Goal: Obtain resource: Download file/media

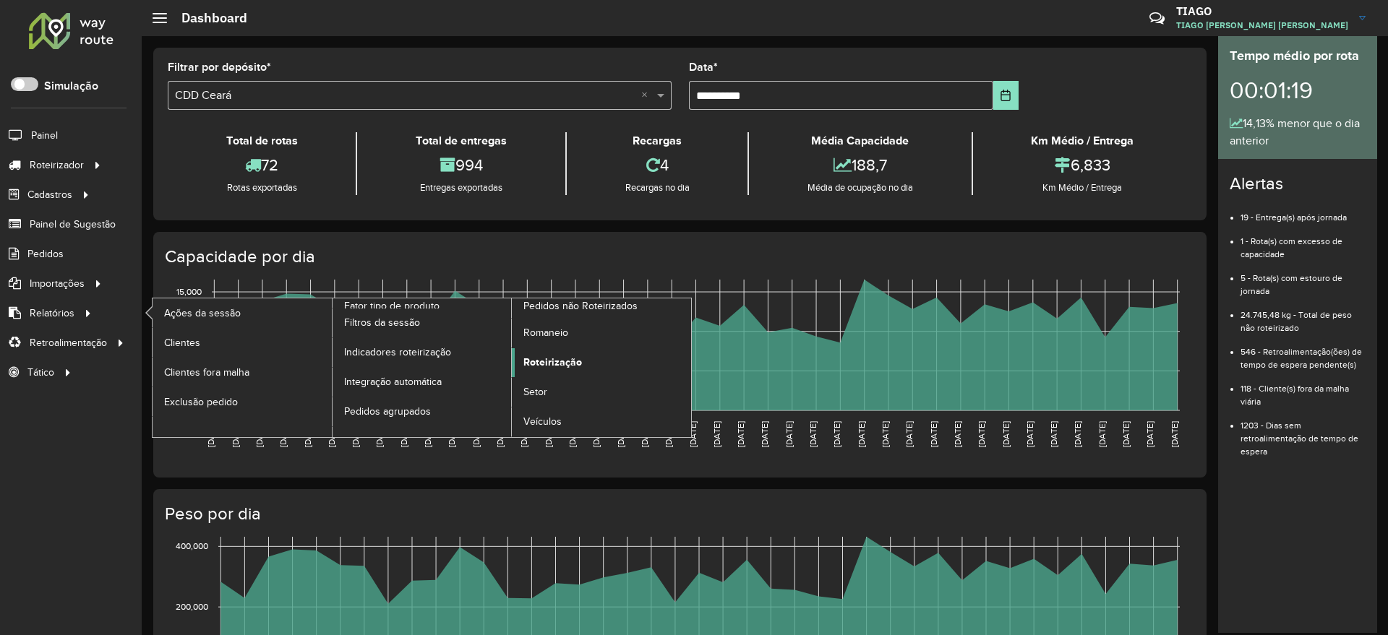
click at [548, 361] on span "Roteirização" at bounding box center [552, 362] width 59 height 15
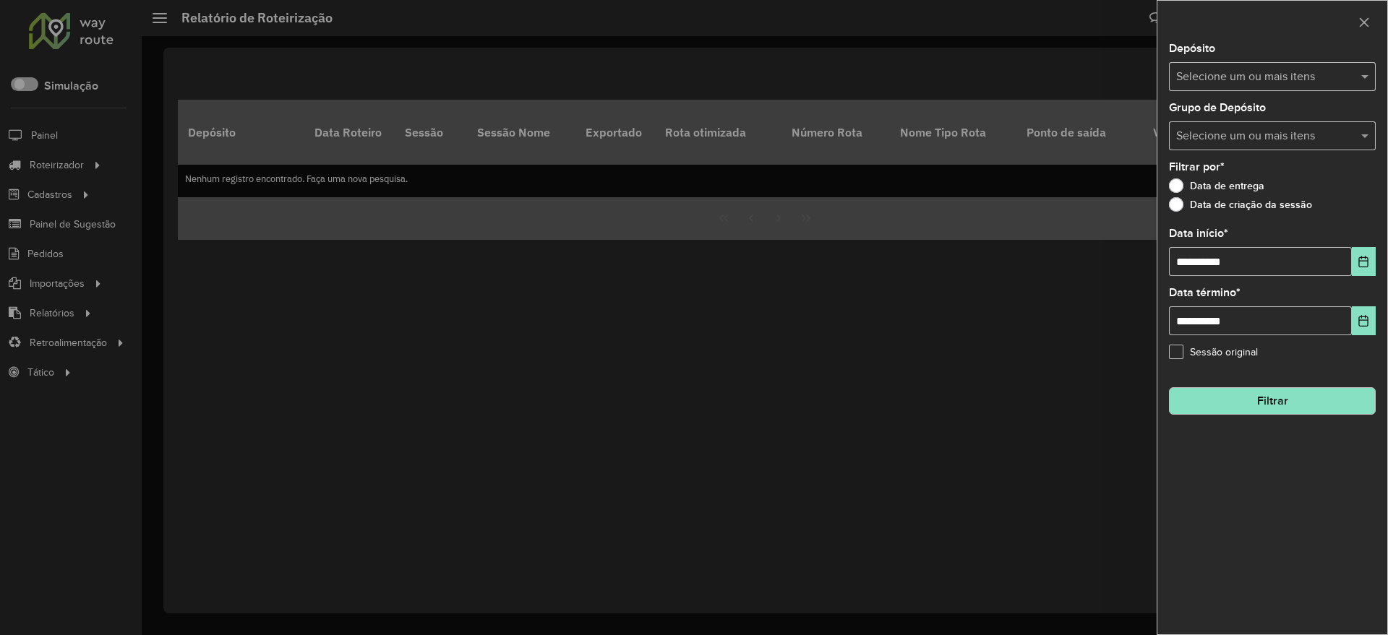
click at [1244, 78] on input "text" at bounding box center [1265, 77] width 185 height 17
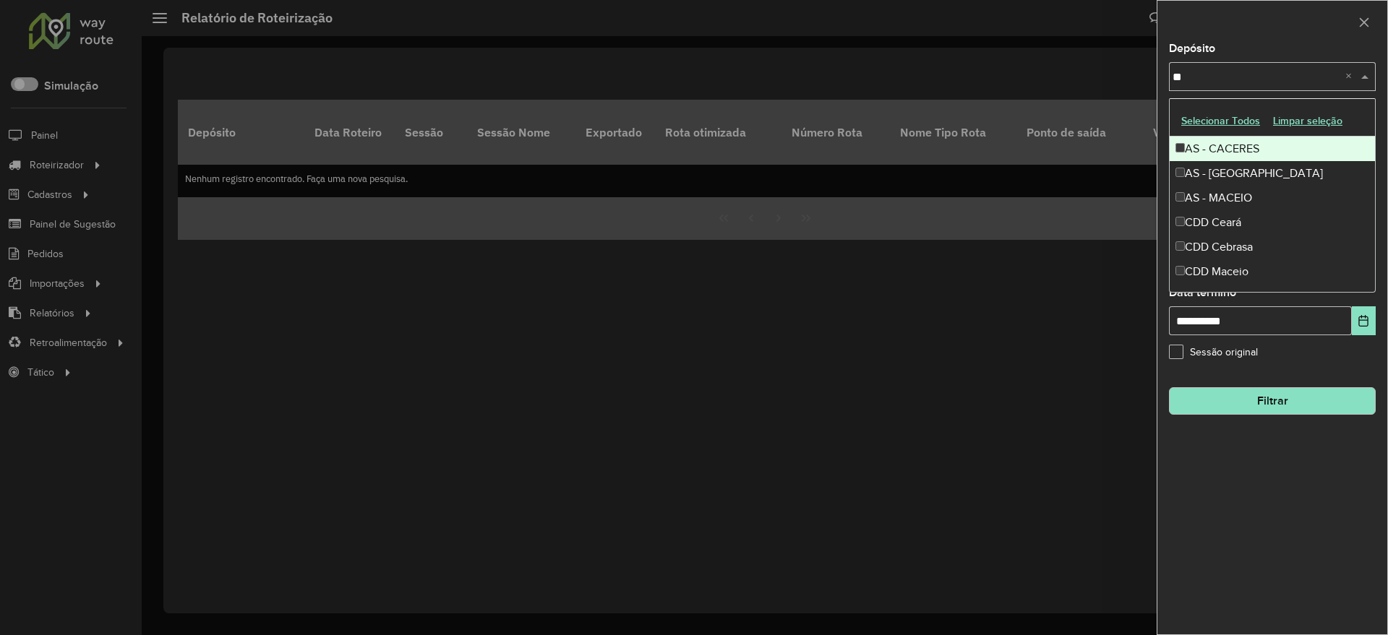
type input "***"
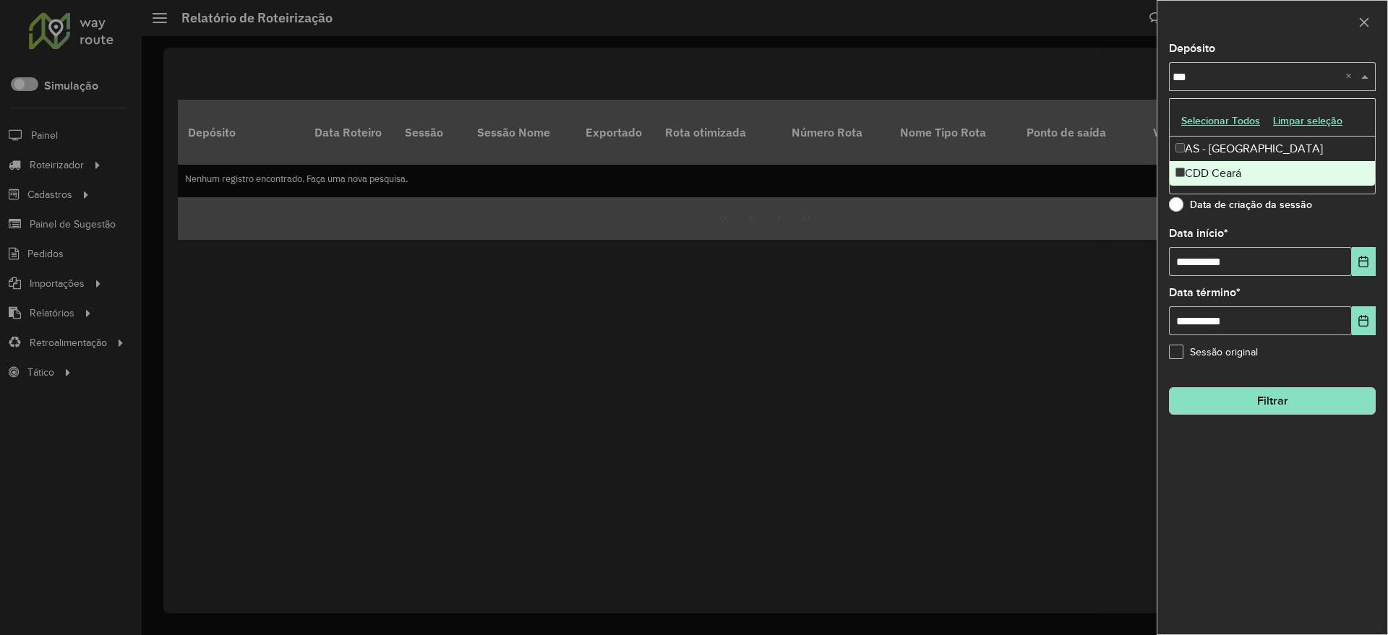
click at [1241, 175] on div "CDD Ceará" at bounding box center [1272, 173] width 205 height 25
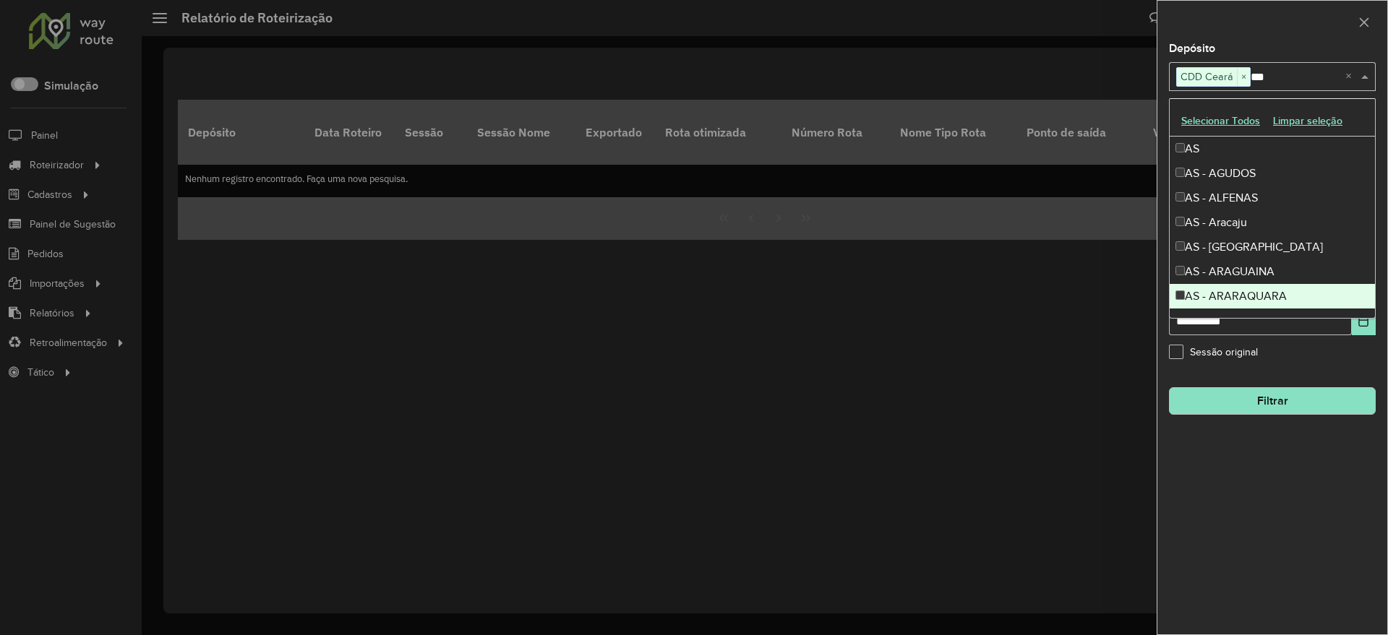
click at [1296, 541] on div "**********" at bounding box center [1272, 338] width 230 height 591
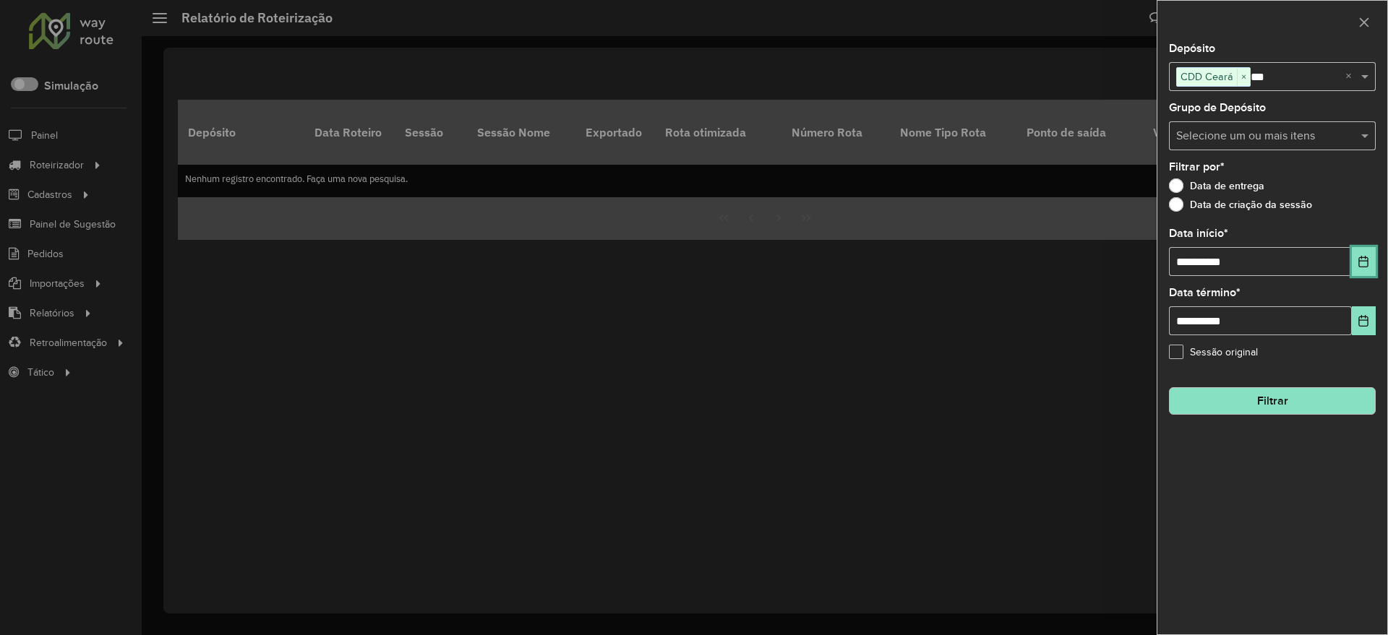
click at [1363, 262] on icon "Choose Date" at bounding box center [1364, 262] width 12 height 12
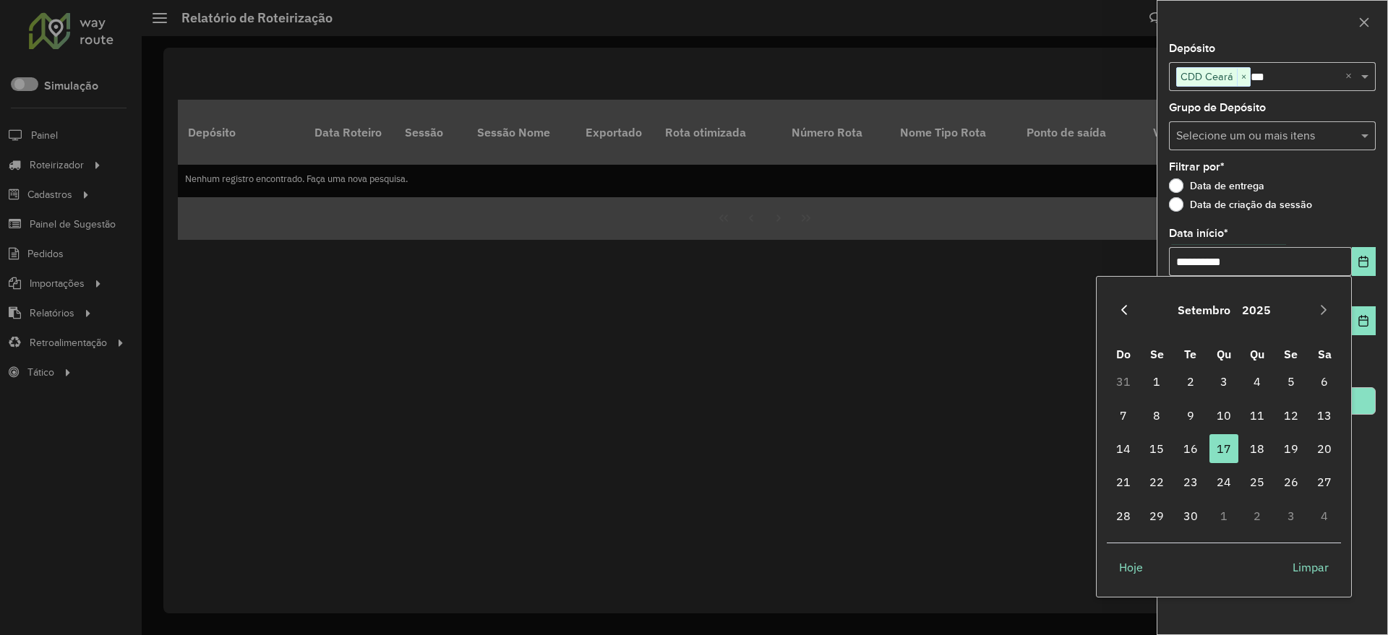
click at [1131, 307] on button "Previous Month" at bounding box center [1124, 310] width 23 height 23
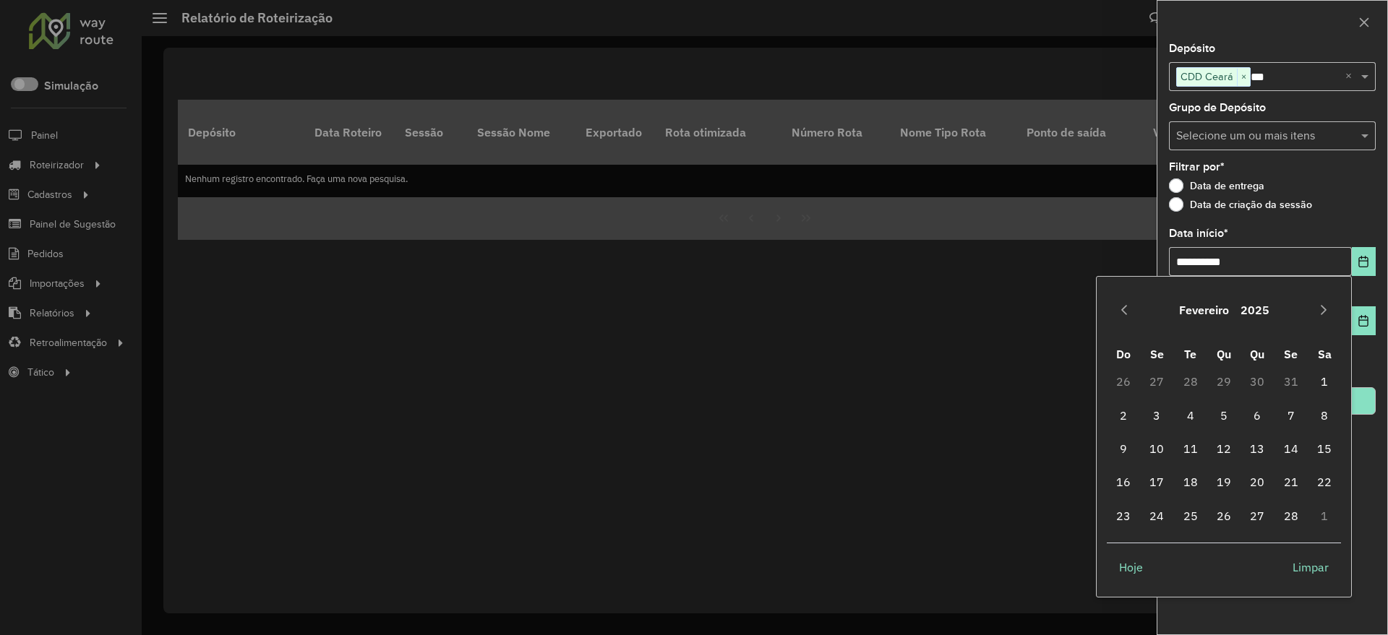
click at [1131, 307] on button "Previous Month" at bounding box center [1124, 310] width 23 height 23
click at [1228, 383] on span "1" at bounding box center [1223, 381] width 29 height 29
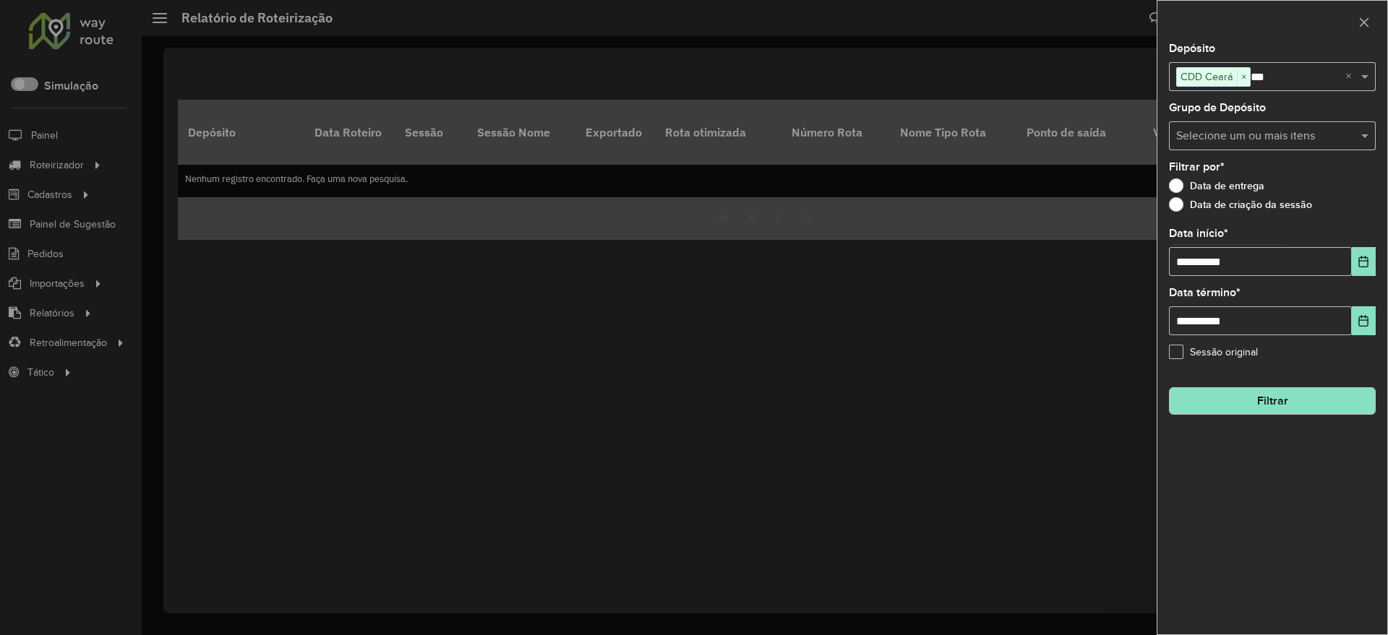
click at [1303, 411] on button "Filtrar" at bounding box center [1272, 401] width 207 height 27
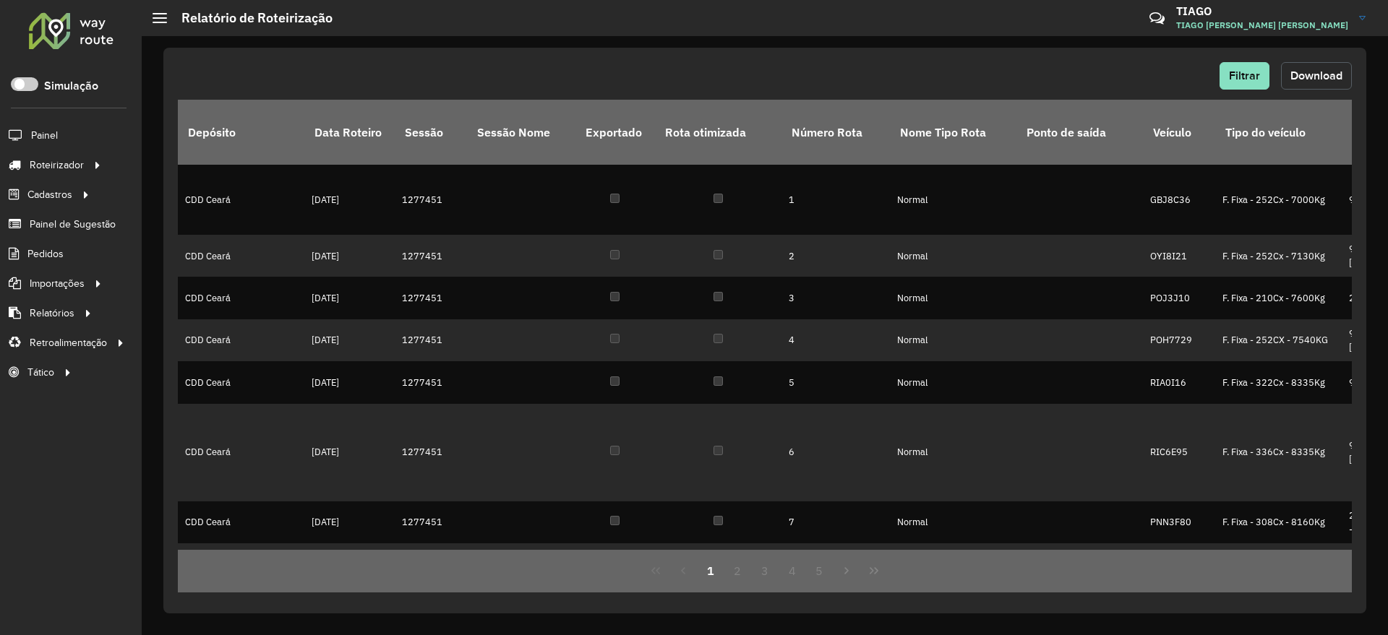
click at [1330, 79] on span "Download" at bounding box center [1316, 75] width 52 height 12
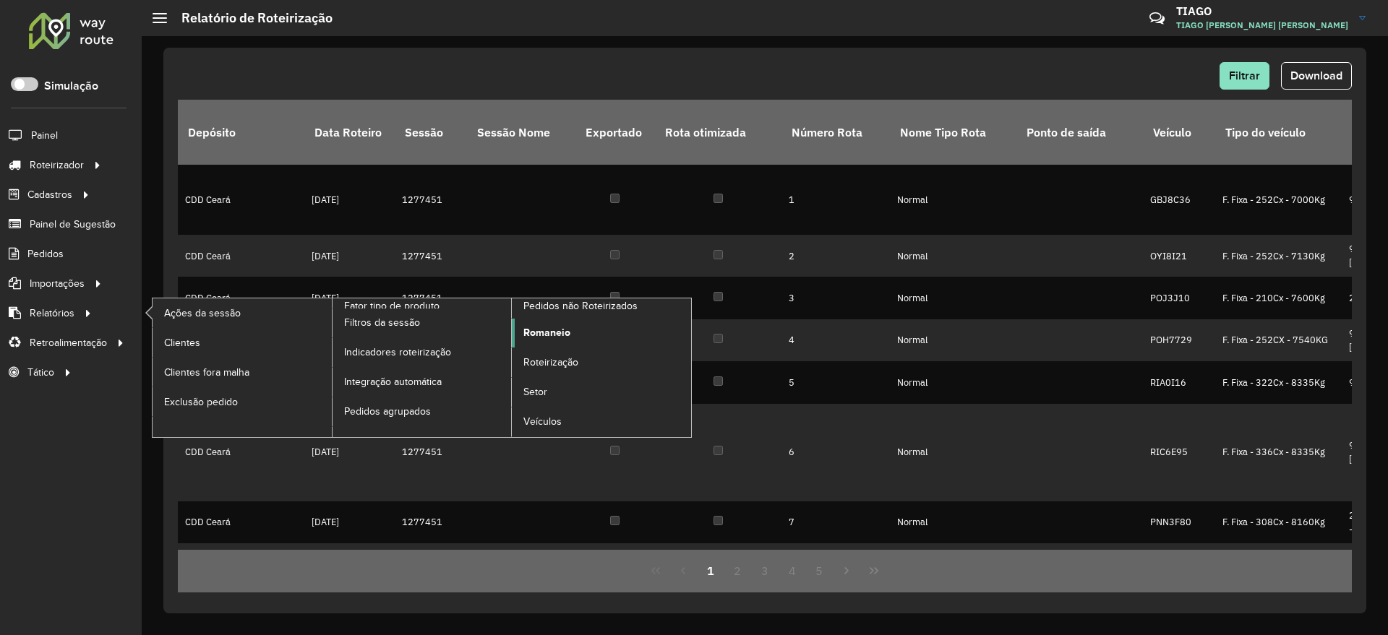
click at [553, 338] on span "Romaneio" at bounding box center [546, 332] width 47 height 15
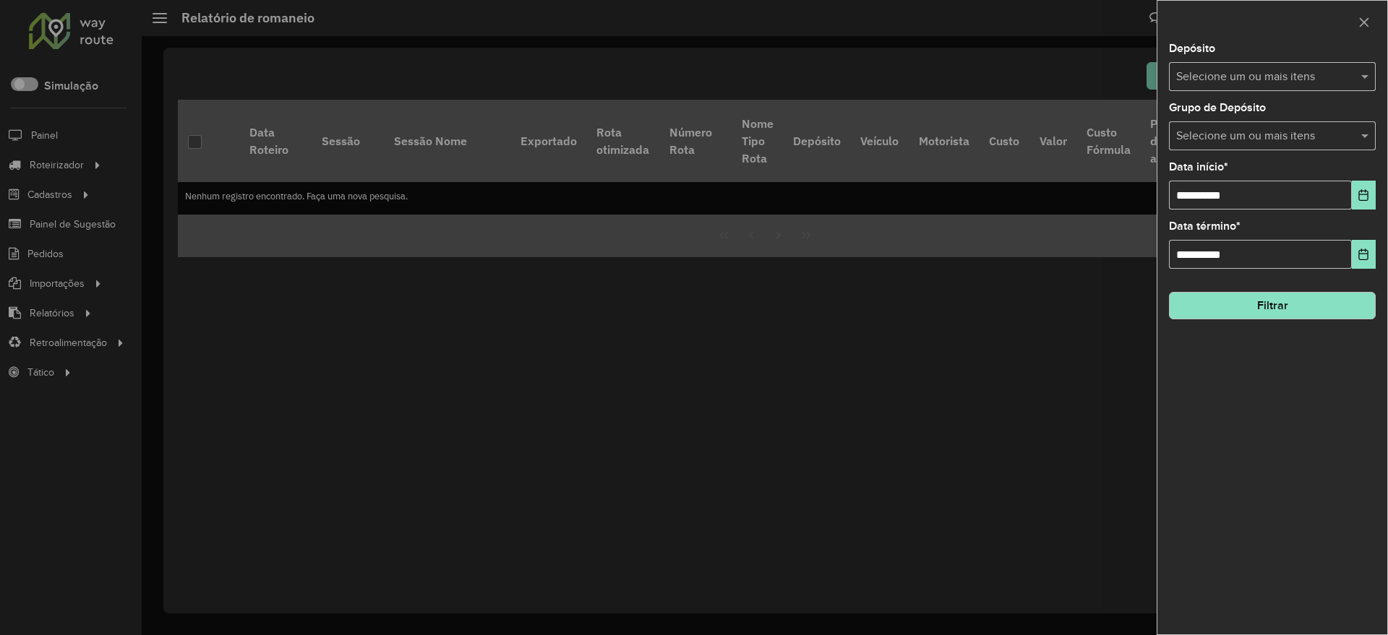
click at [1277, 69] on input "text" at bounding box center [1265, 77] width 185 height 17
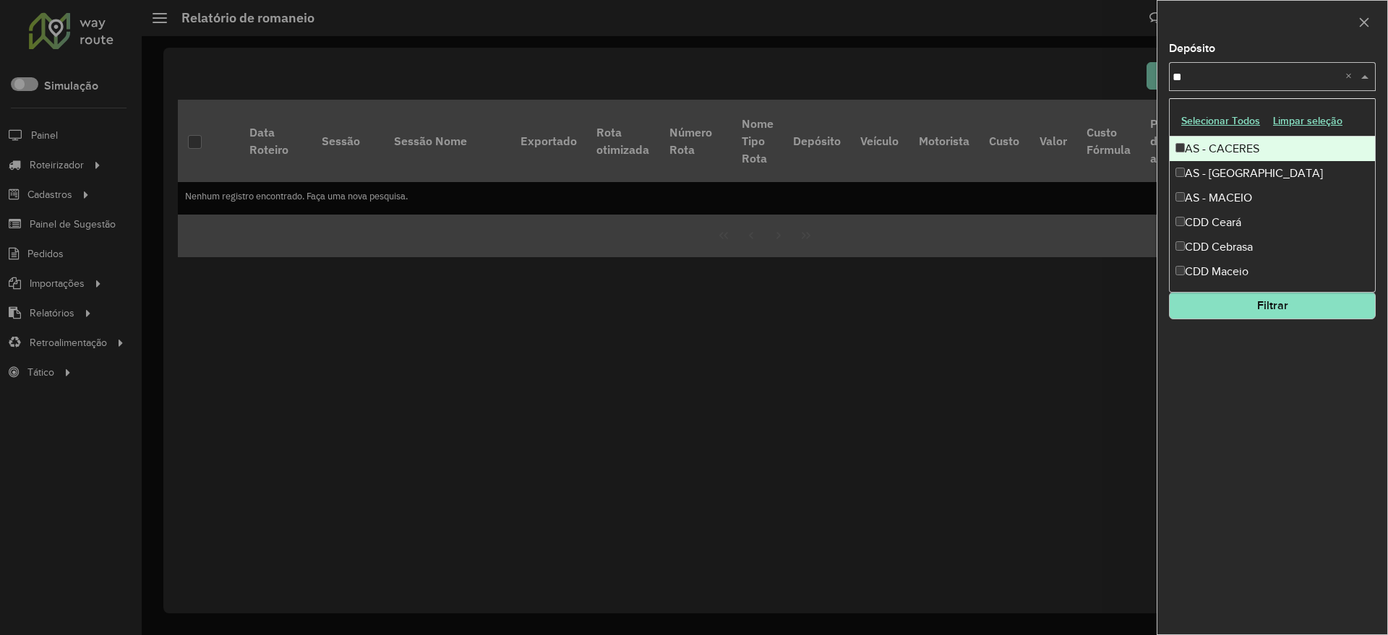
type input "***"
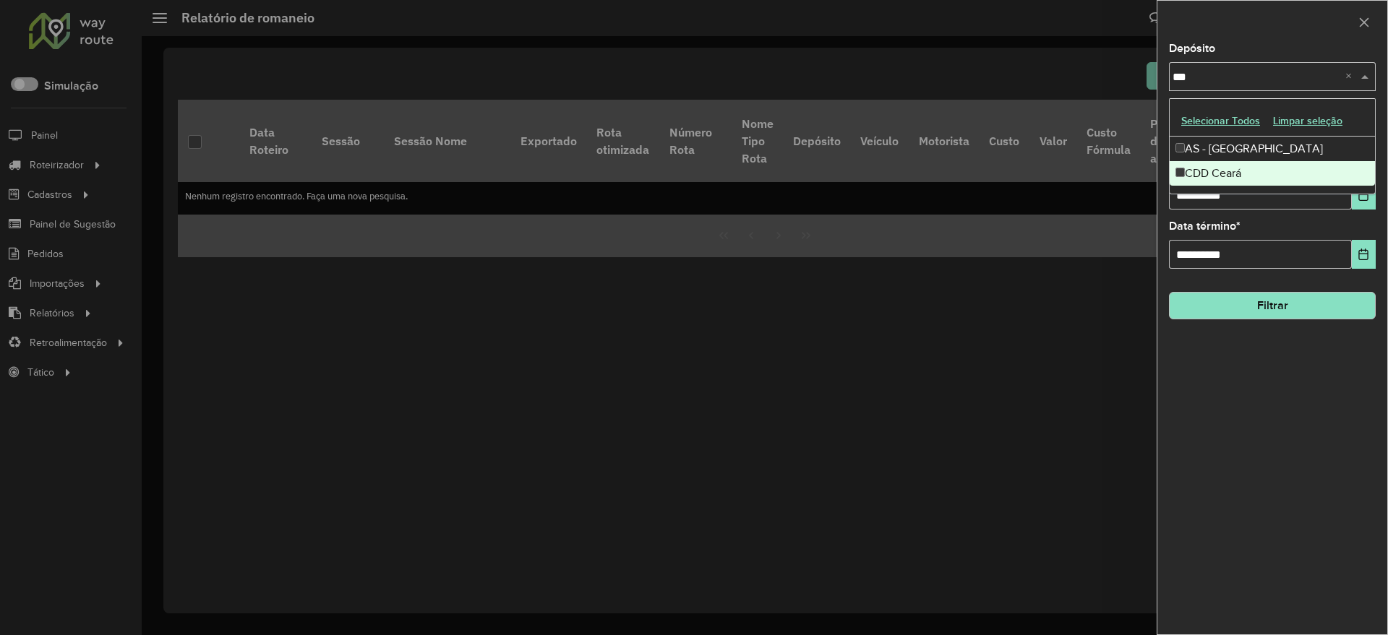
click at [1234, 172] on div "CDD Ceará" at bounding box center [1272, 173] width 205 height 25
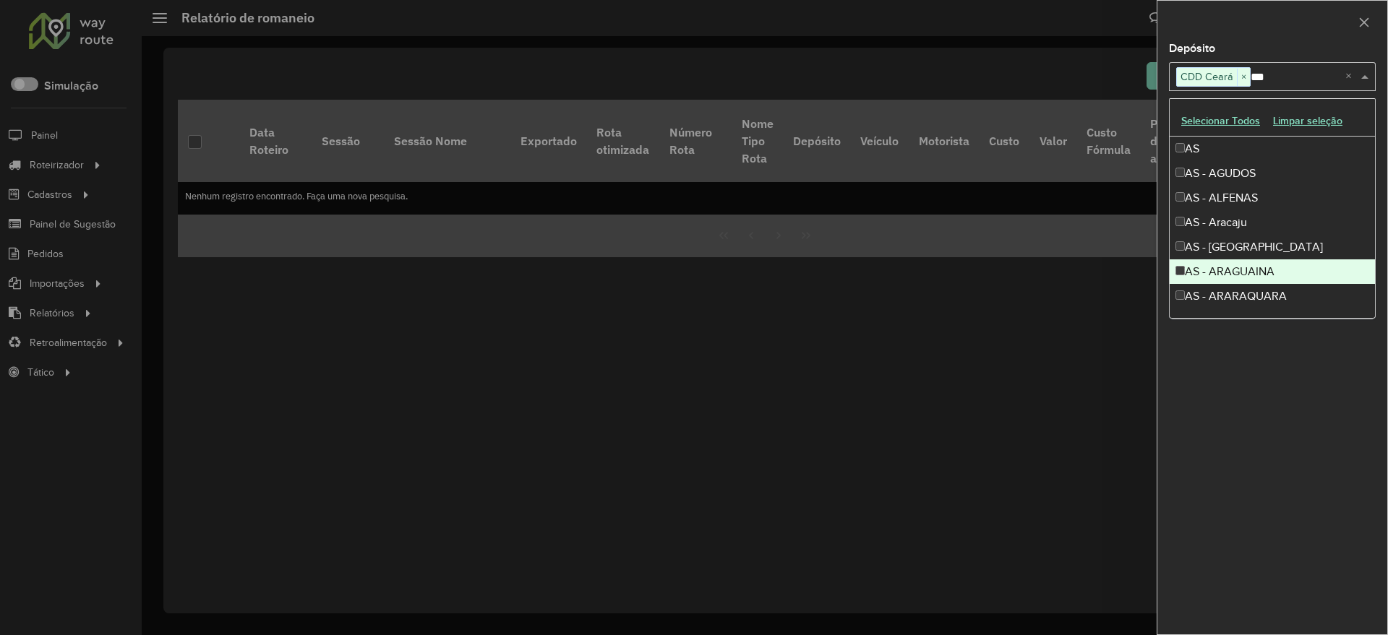
click at [1225, 414] on div "**********" at bounding box center [1272, 338] width 230 height 591
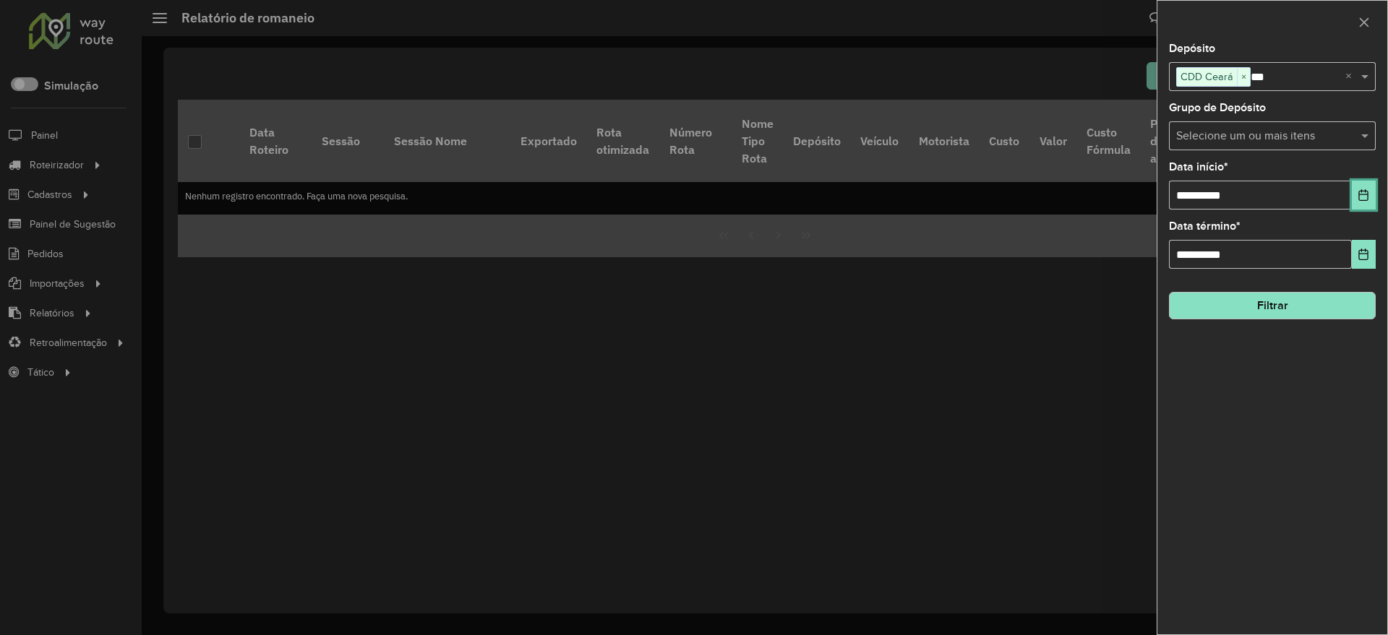
click at [1361, 196] on icon "Choose Date" at bounding box center [1364, 195] width 12 height 12
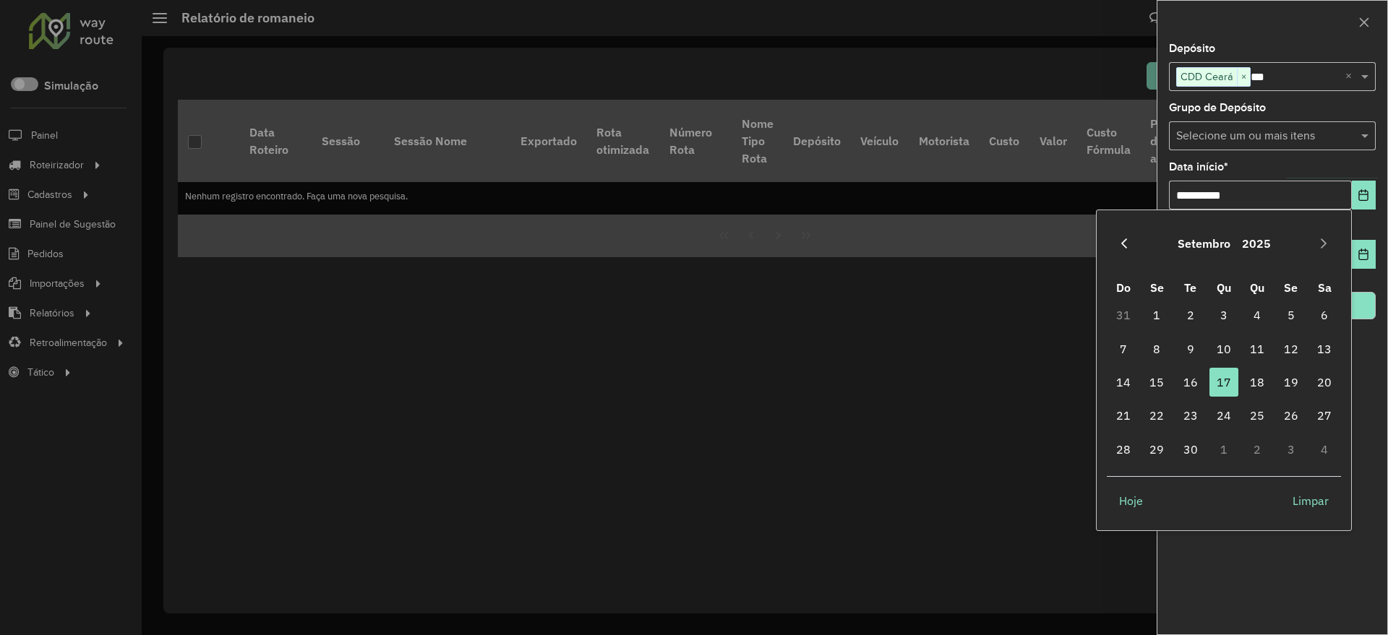
click at [1117, 245] on button "Previous Month" at bounding box center [1124, 243] width 23 height 23
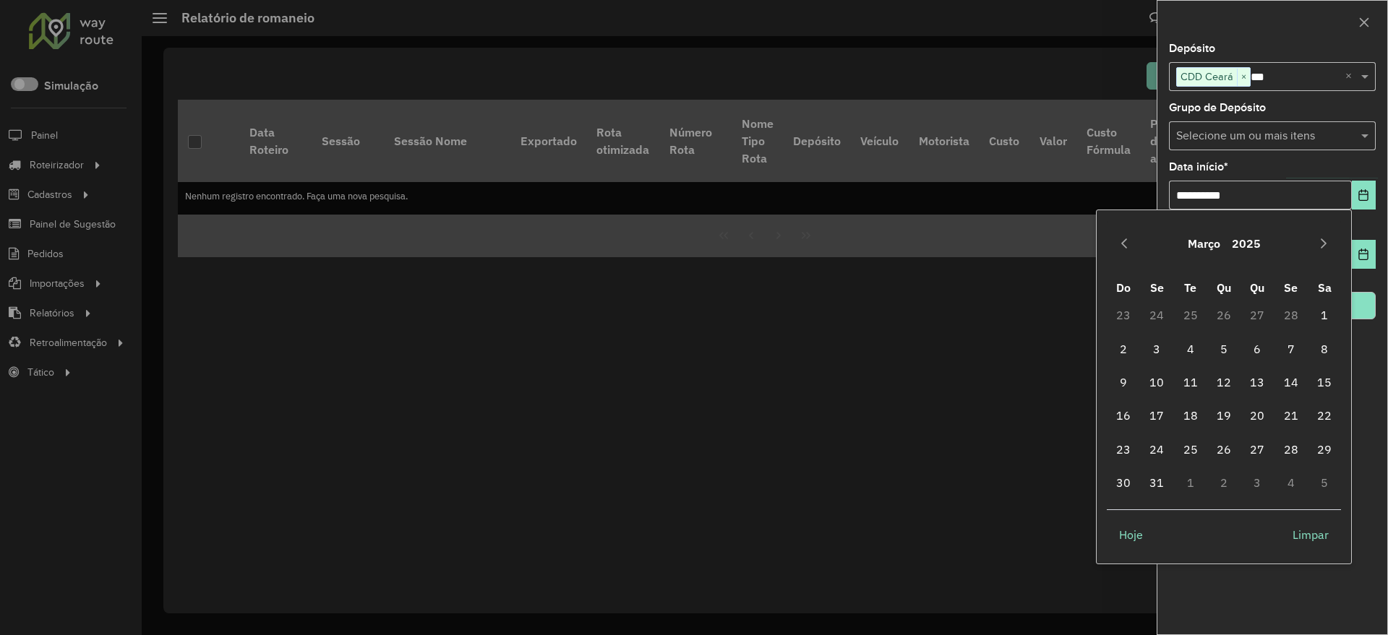
click at [1117, 245] on button "Previous Month" at bounding box center [1124, 243] width 23 height 23
click at [1230, 319] on span "1" at bounding box center [1223, 315] width 29 height 29
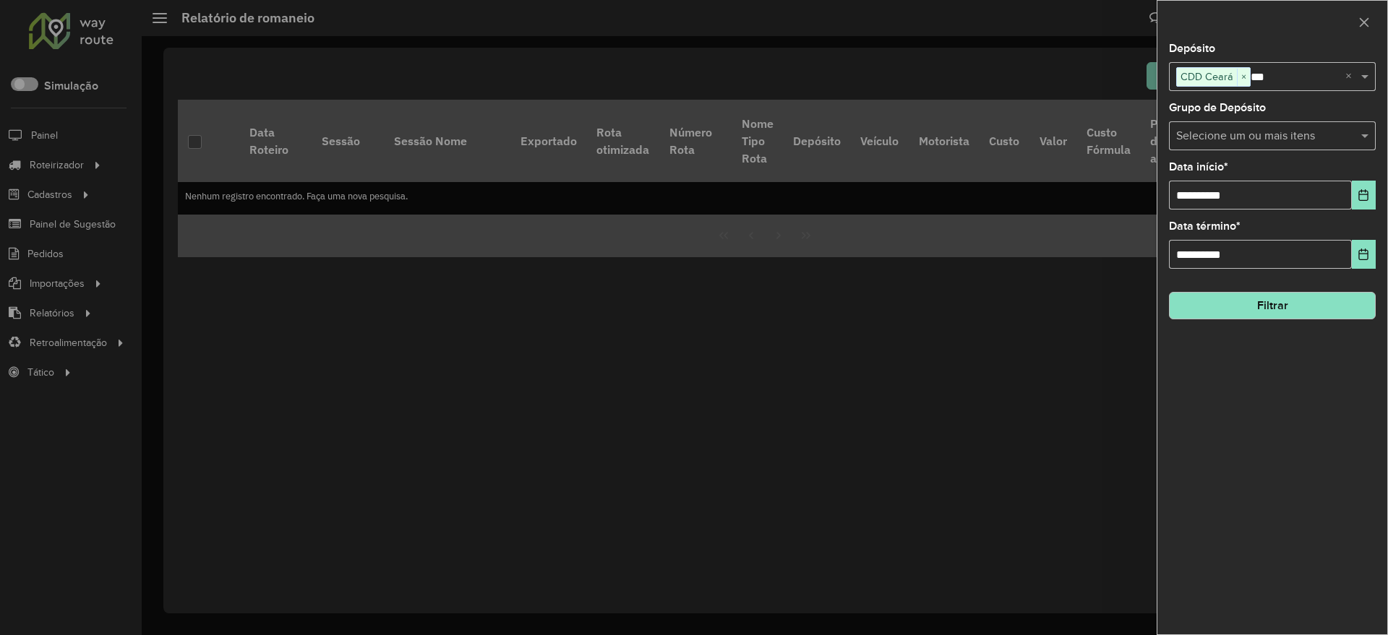
click at [1298, 307] on button "Filtrar" at bounding box center [1272, 305] width 207 height 27
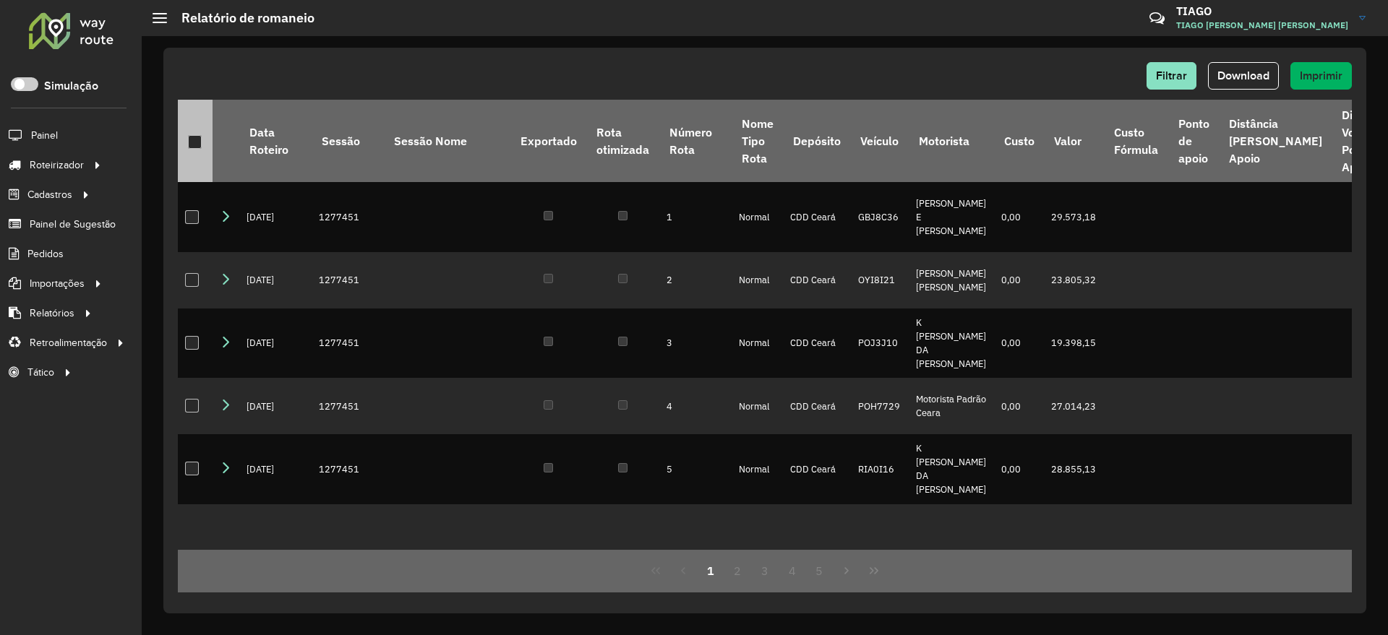
click at [199, 139] on div at bounding box center [195, 142] width 14 height 14
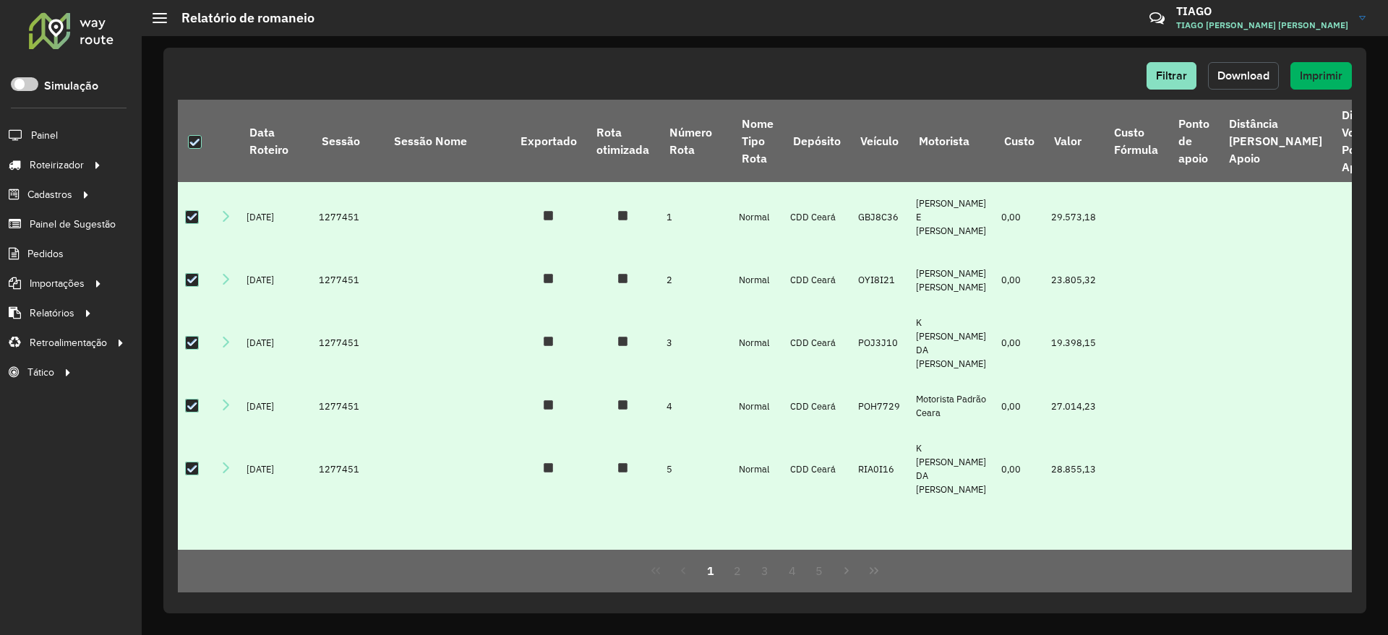
click at [1240, 77] on span "Download" at bounding box center [1243, 75] width 52 height 12
